Goal: Information Seeking & Learning: Learn about a topic

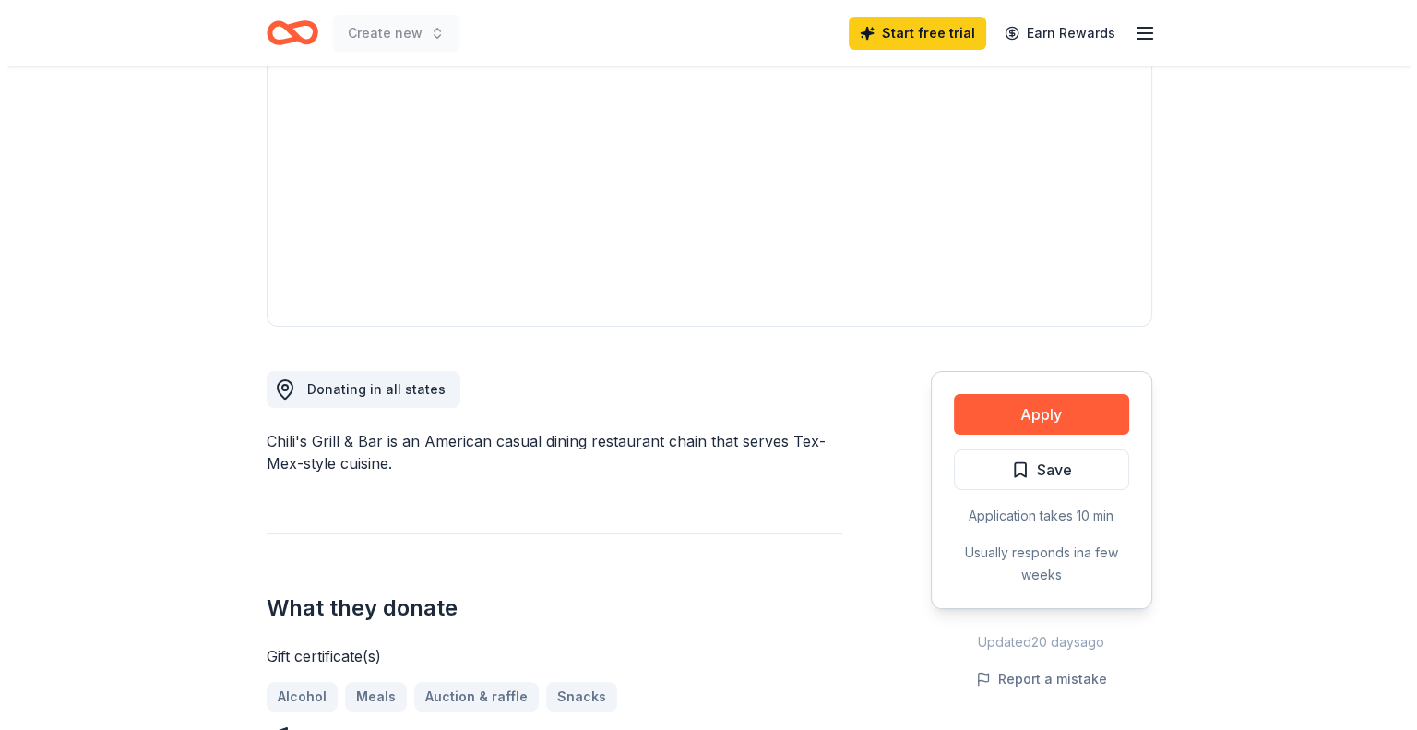
scroll to position [461, 0]
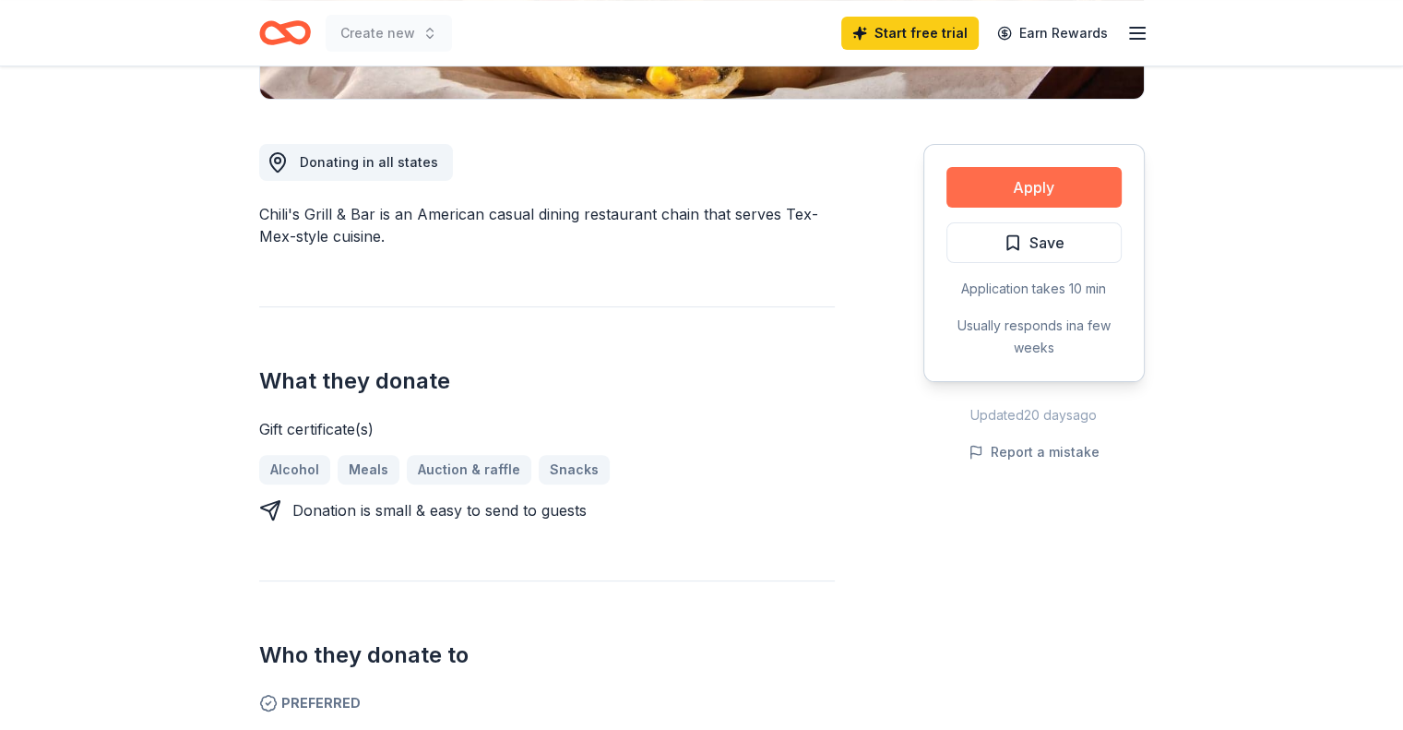
click at [1011, 184] on button "Apply" at bounding box center [1034, 187] width 175 height 41
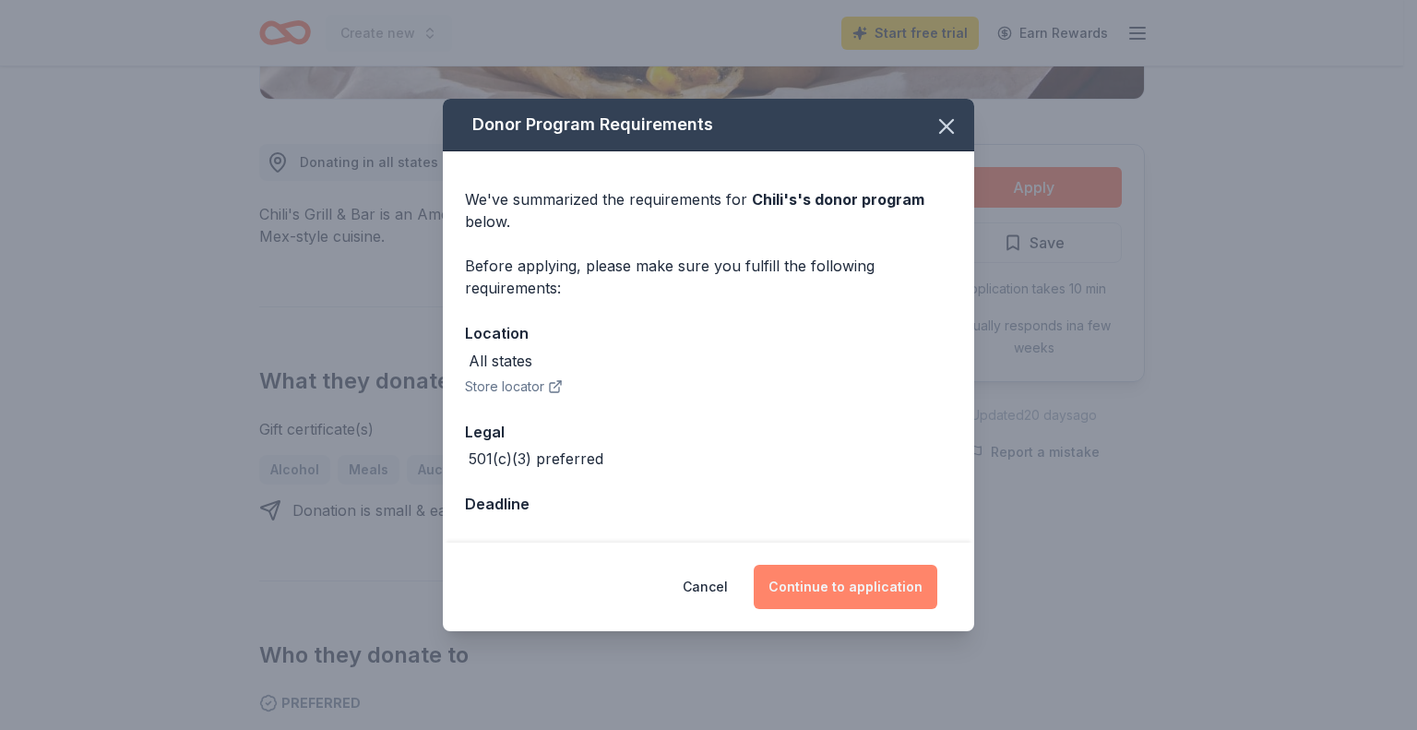
click at [824, 582] on button "Continue to application" at bounding box center [846, 587] width 184 height 44
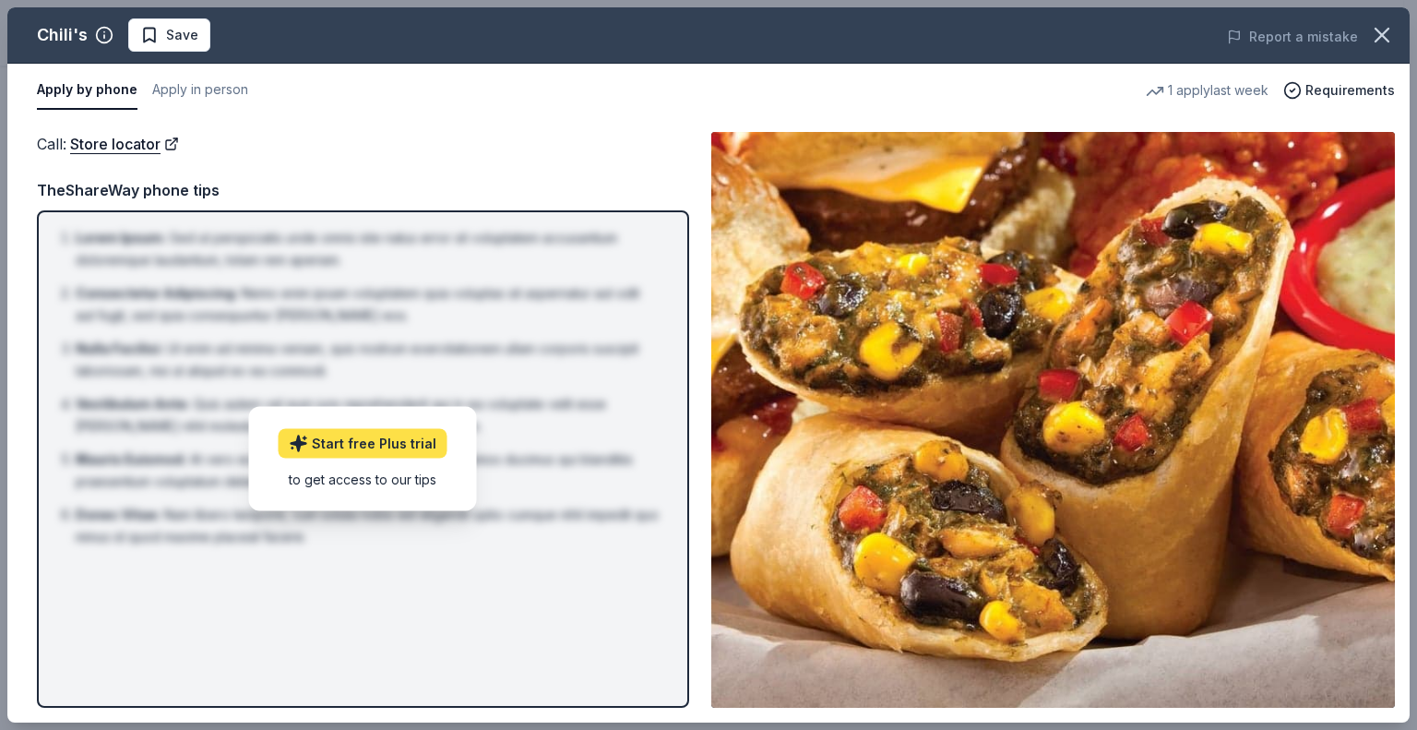
click at [330, 431] on link "Start free Plus trial" at bounding box center [363, 444] width 169 height 30
click at [173, 88] on button "Apply in person" at bounding box center [200, 90] width 96 height 39
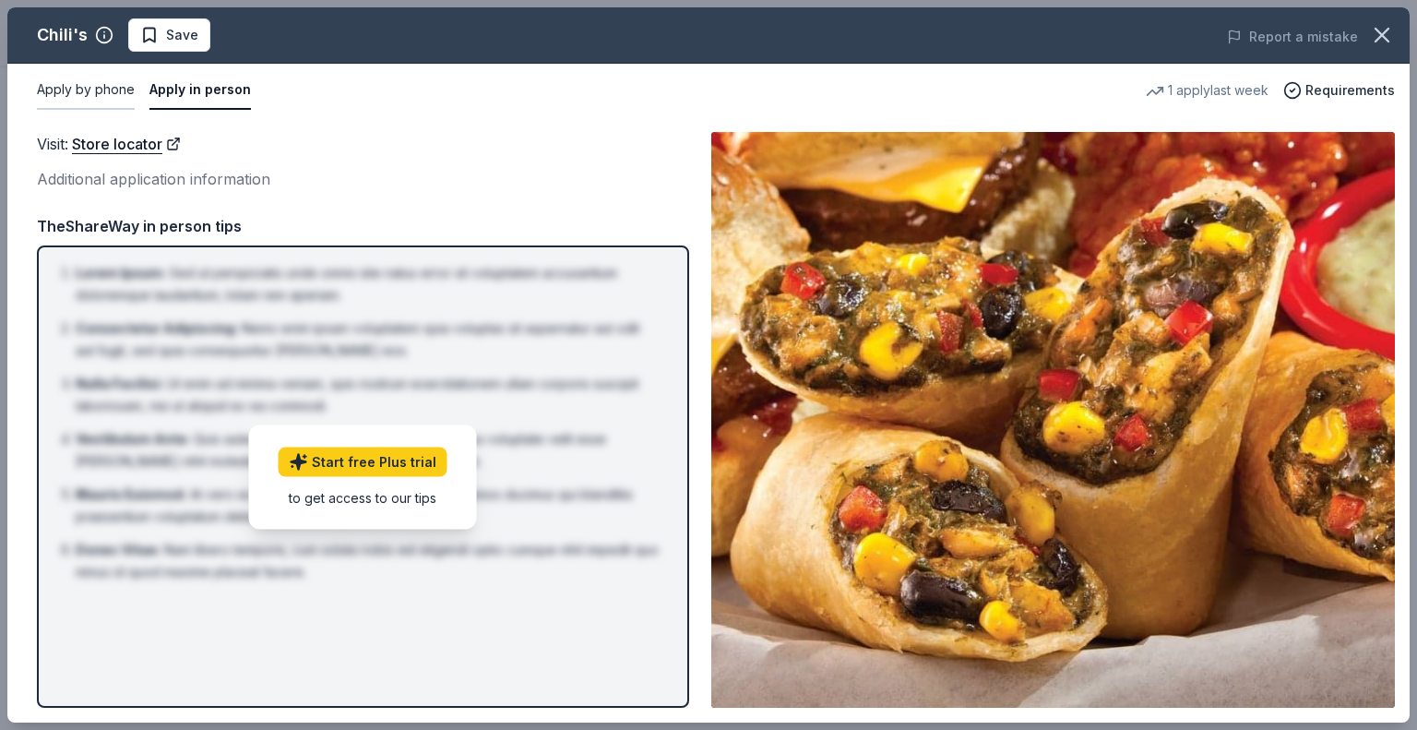
click at [93, 95] on button "Apply by phone" at bounding box center [86, 90] width 98 height 39
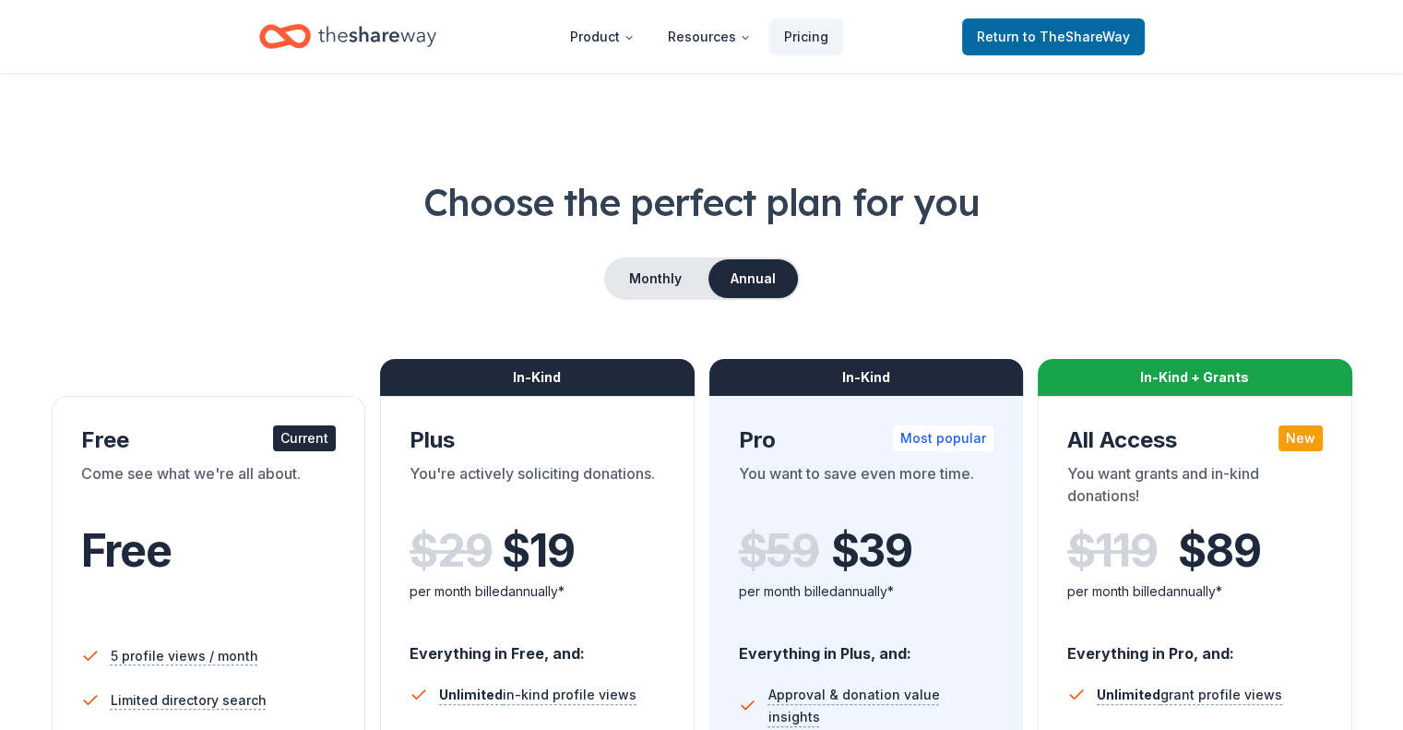
click at [172, 555] on span "Free" at bounding box center [126, 550] width 90 height 54
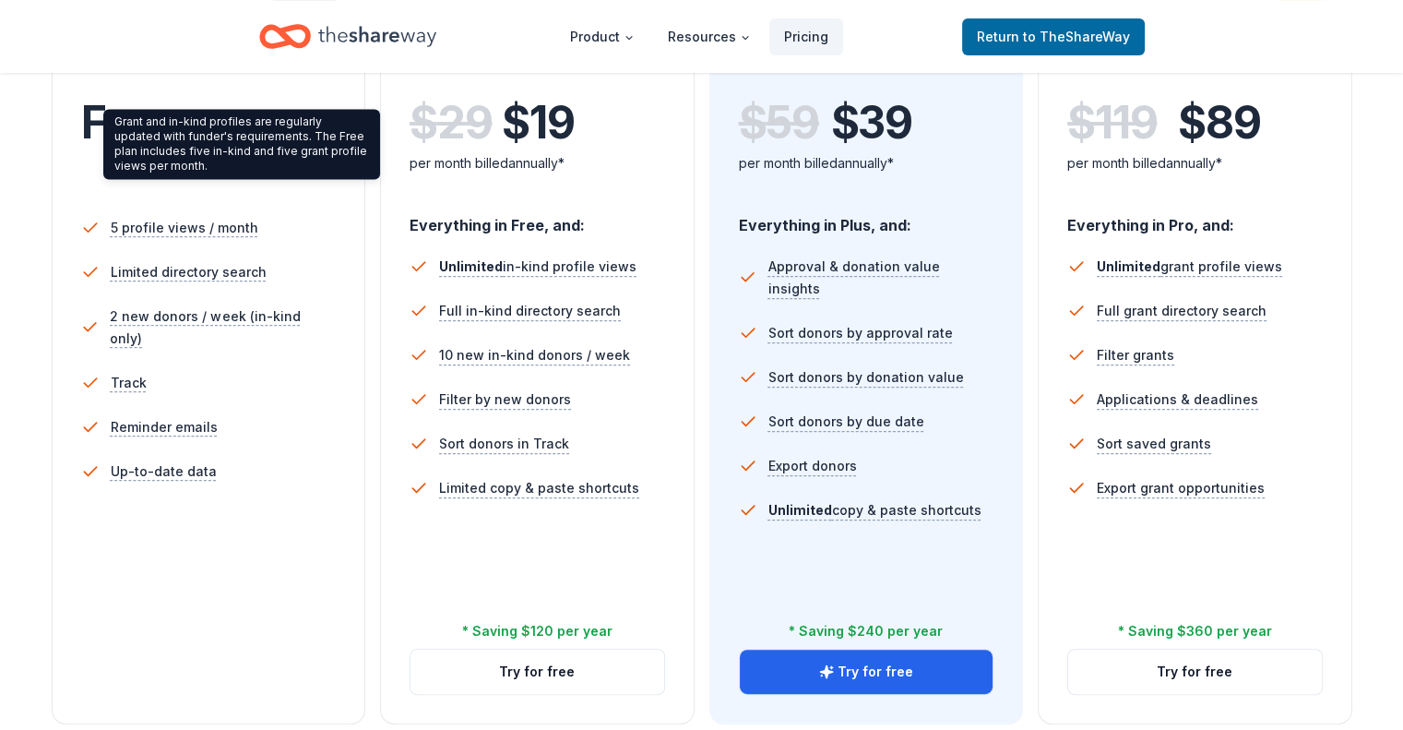
scroll to position [461, 0]
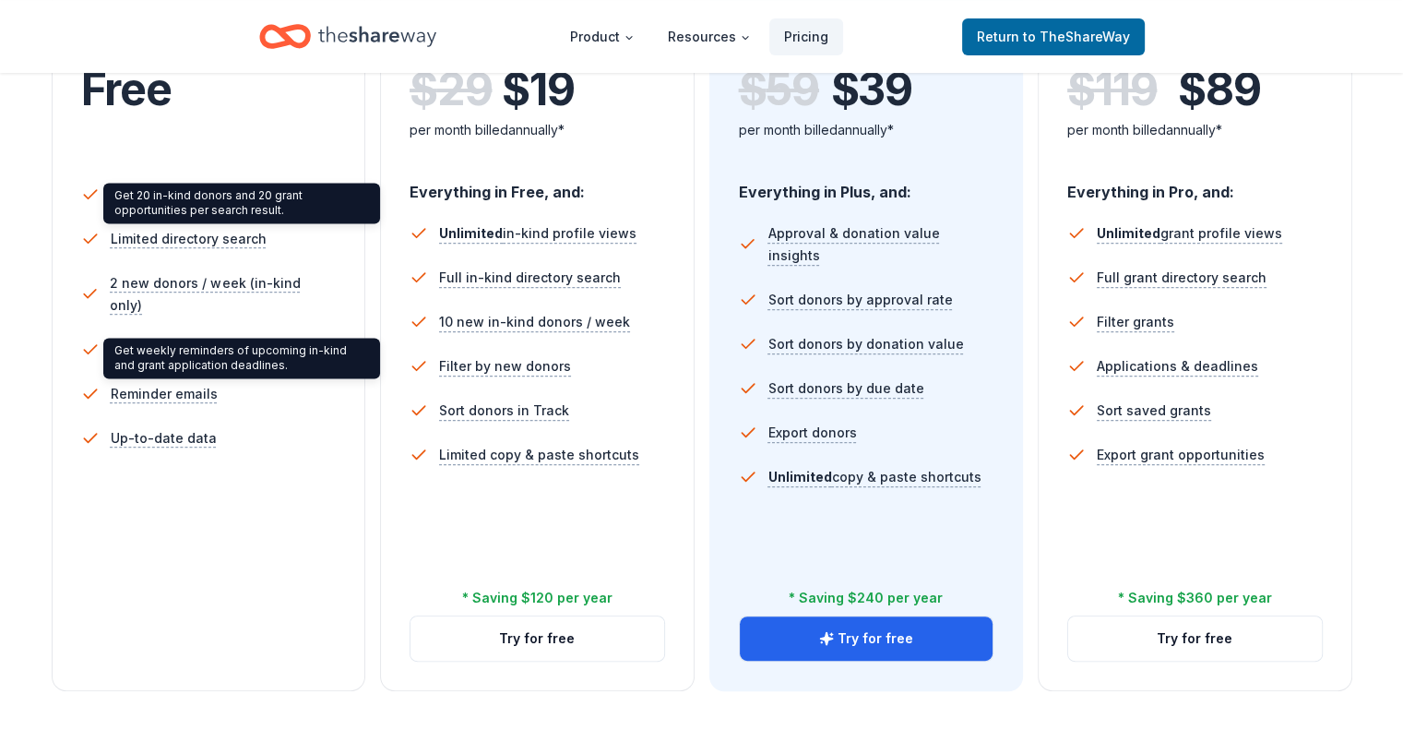
click at [273, 106] on div "Free" at bounding box center [209, 90] width 256 height 52
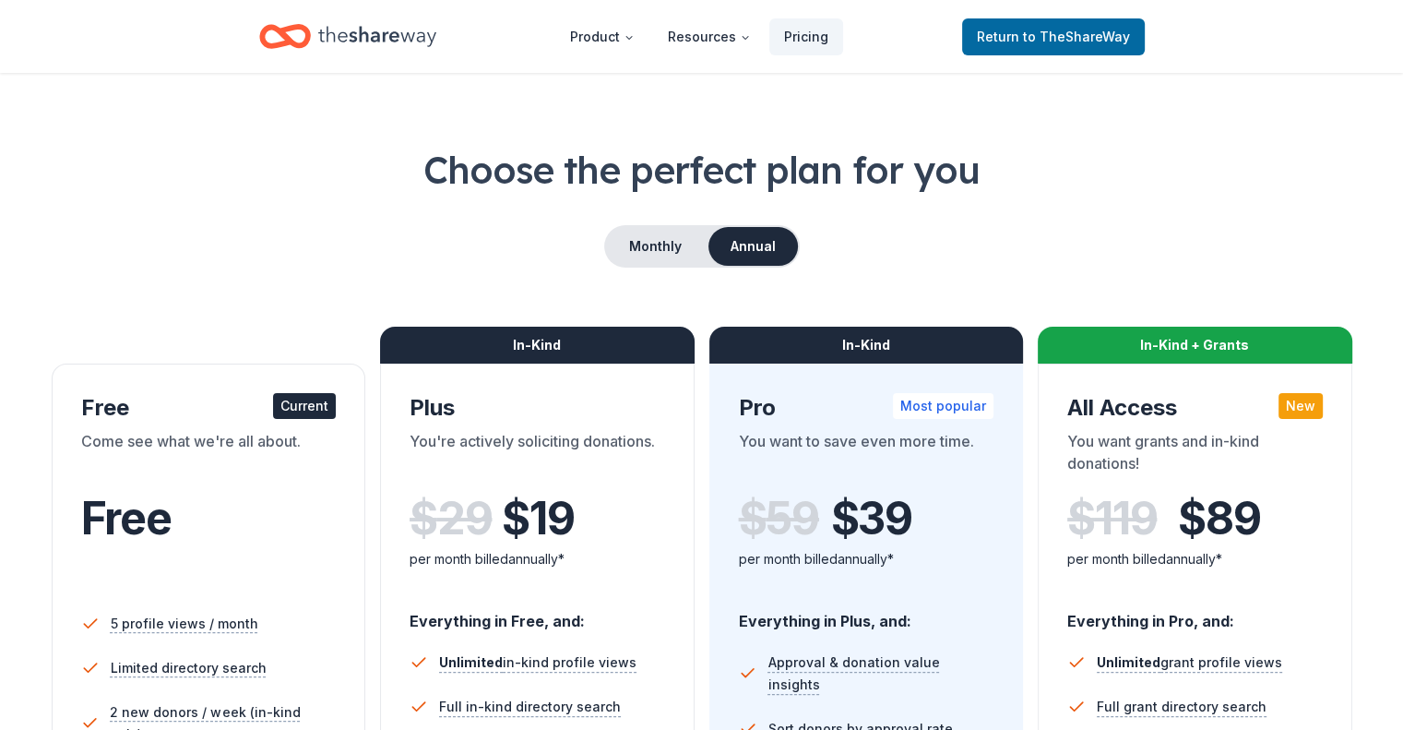
scroll to position [0, 0]
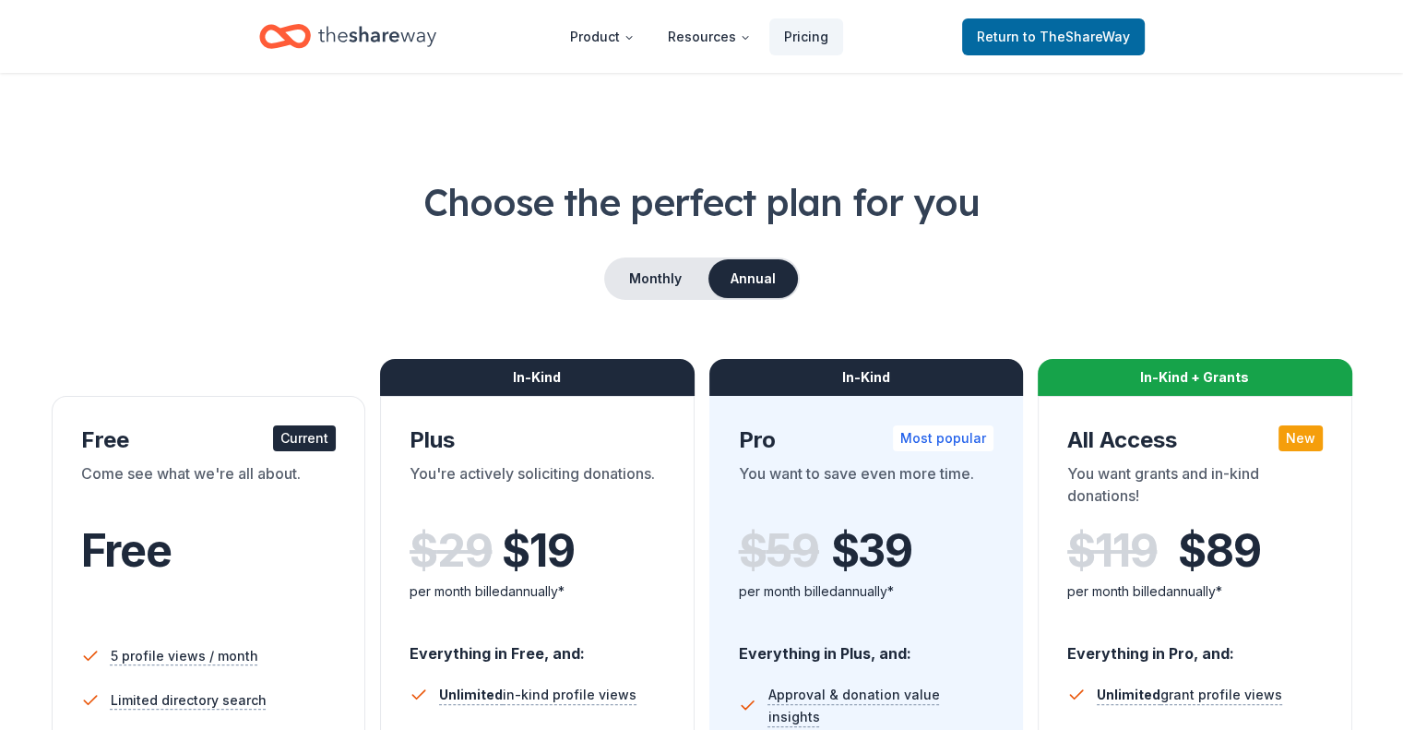
click at [166, 435] on div "Free Current" at bounding box center [209, 440] width 256 height 30
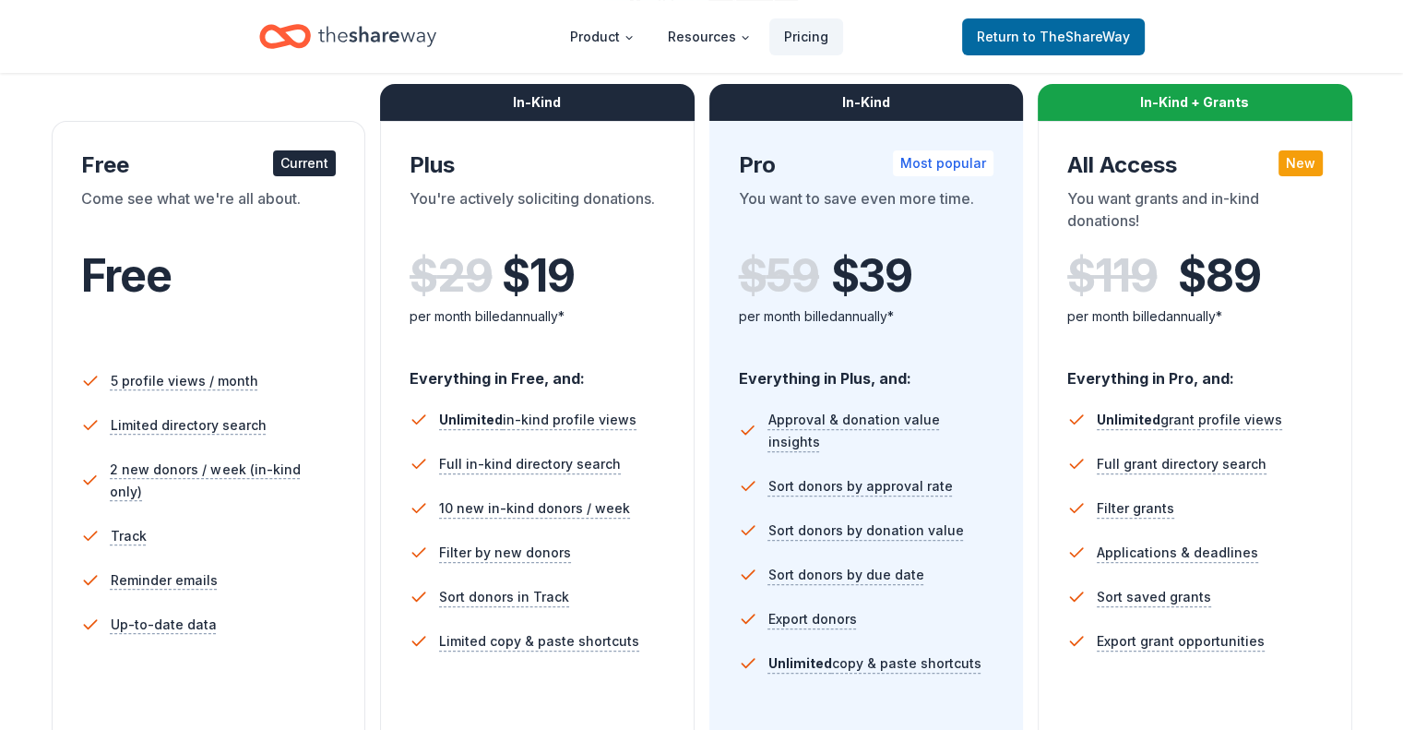
scroll to position [277, 0]
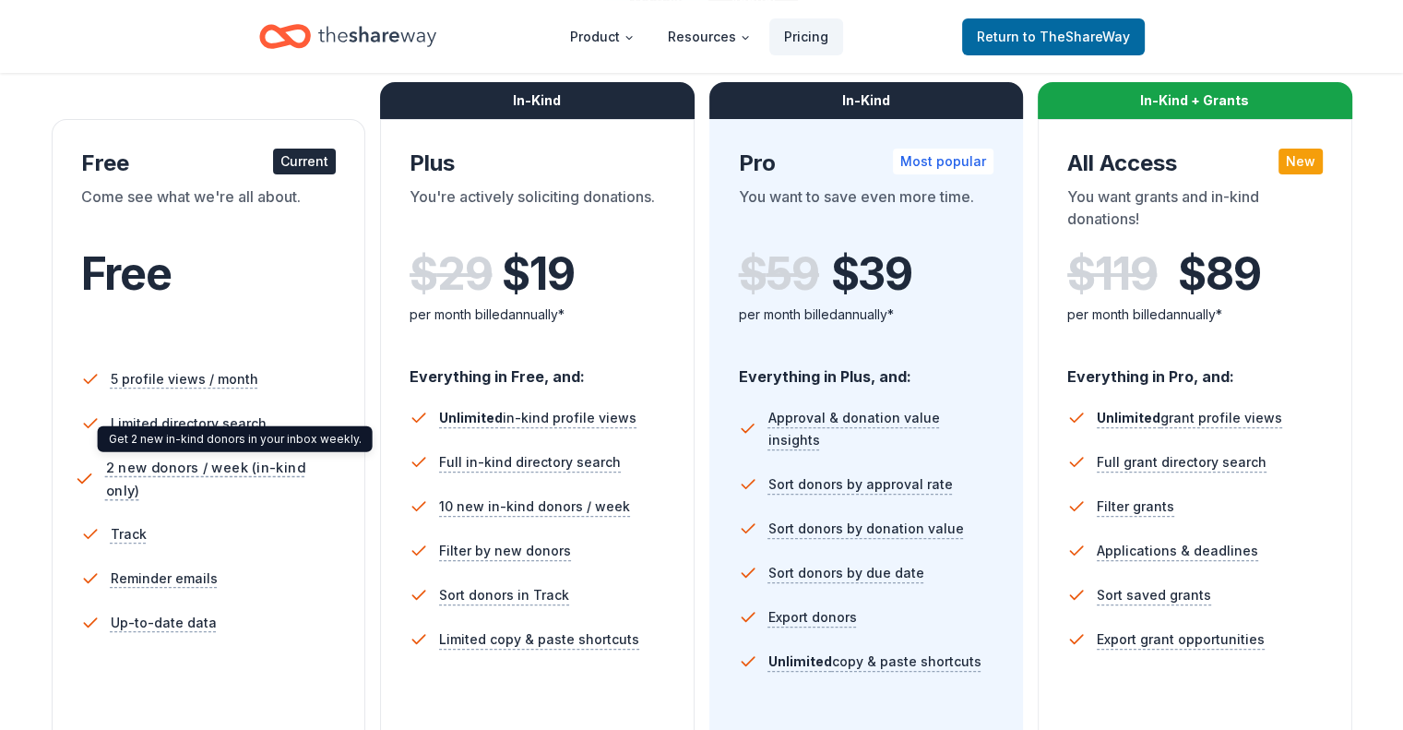
click at [229, 473] on span "2 new donors / week (in-kind only)" at bounding box center [223, 479] width 237 height 46
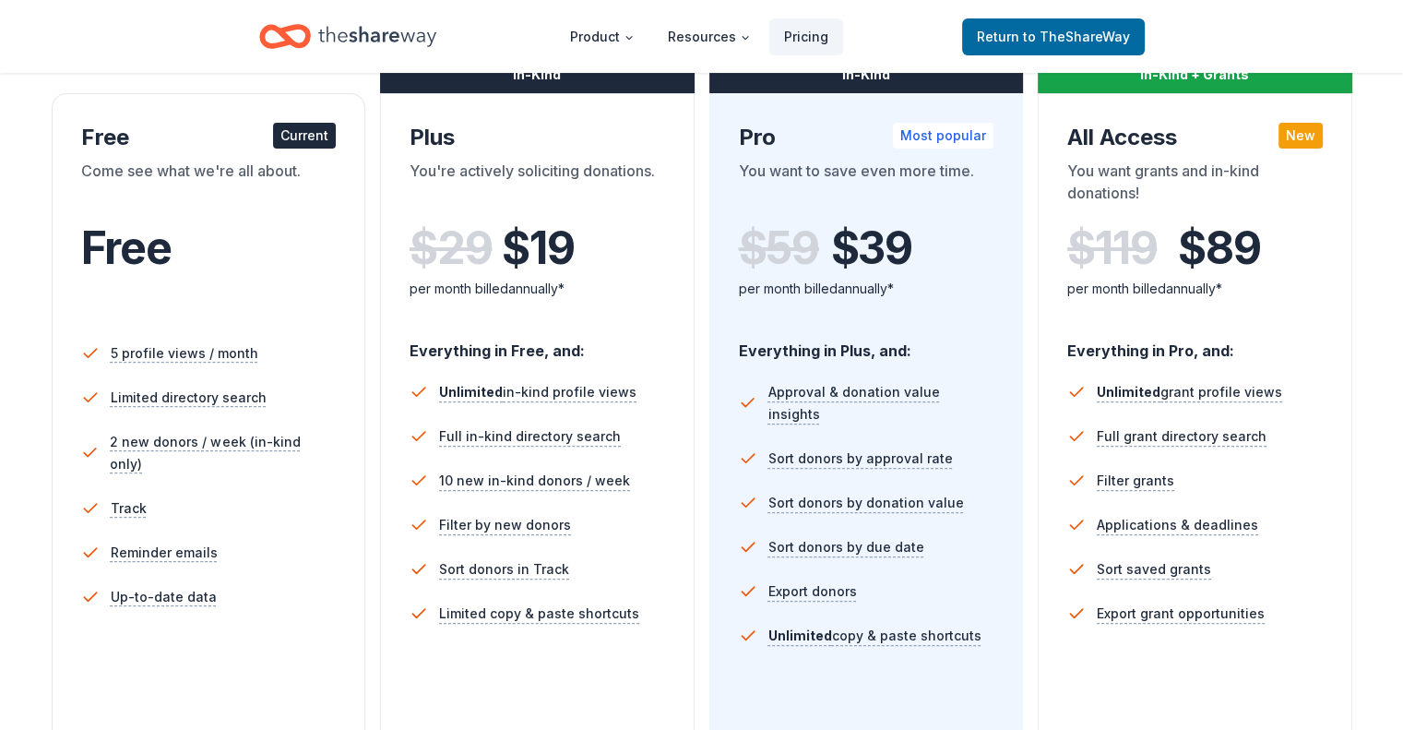
scroll to position [92, 0]
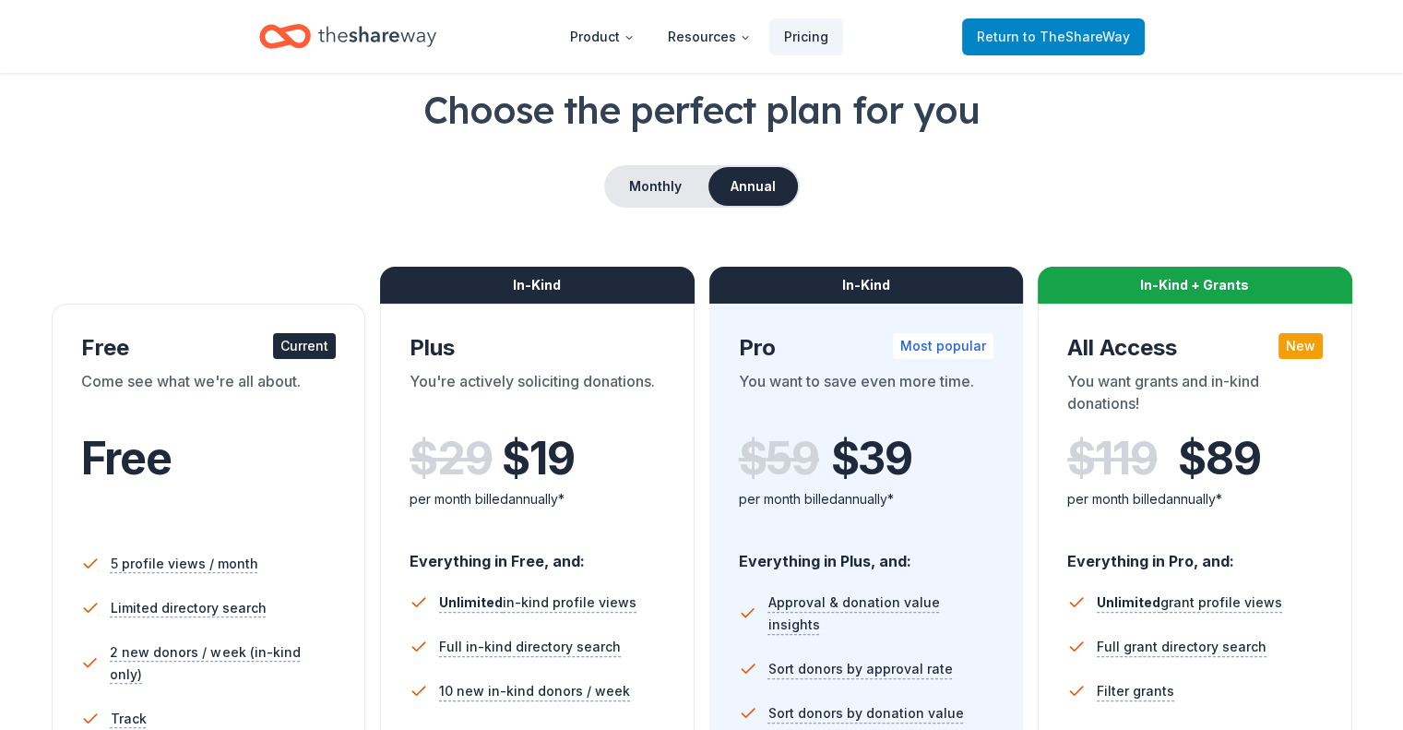
click at [1086, 46] on span "Return to TheShareWay" at bounding box center [1053, 37] width 153 height 22
